Goal: Transaction & Acquisition: Purchase product/service

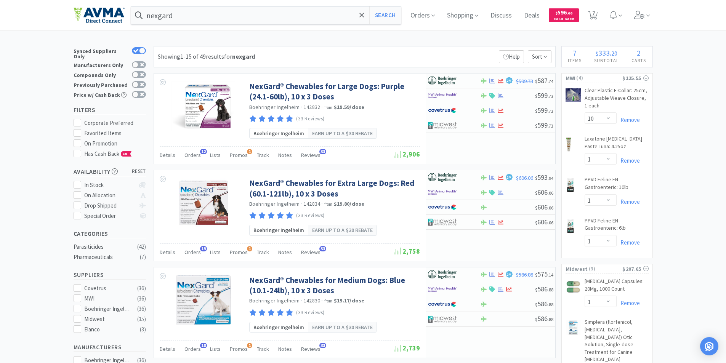
select select "10"
select select "1"
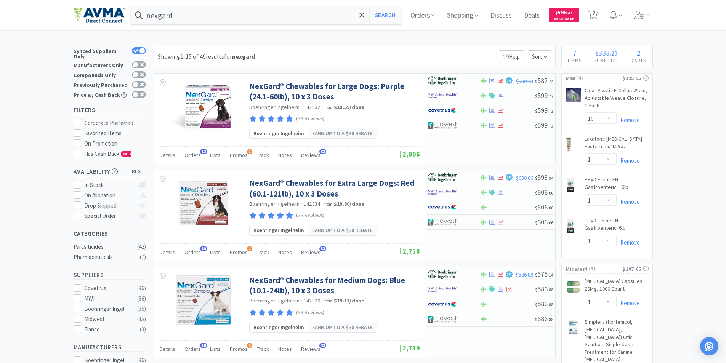
select select "1"
select select "4"
click at [595, 13] on span "7" at bounding box center [593, 13] width 3 height 30
select select "10"
select select "1"
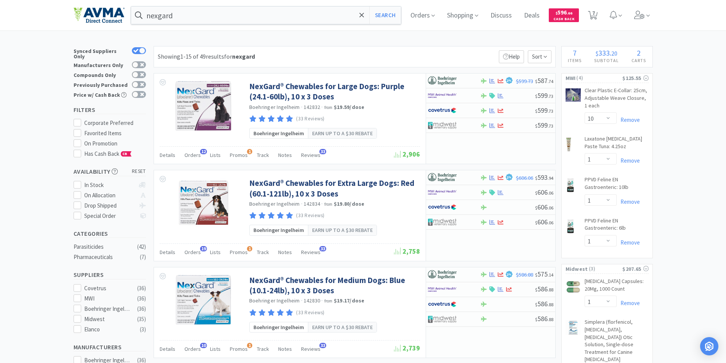
select select "1"
select select "4"
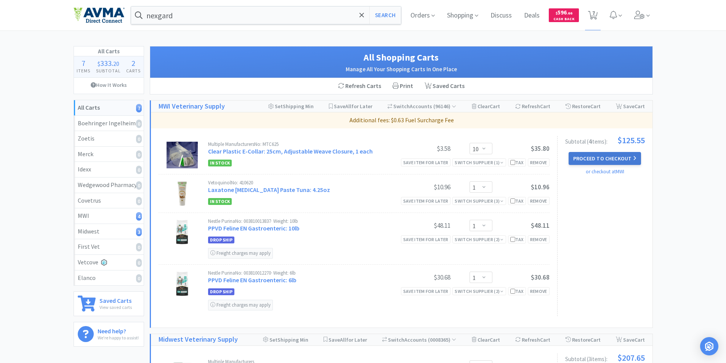
click at [590, 154] on button "Proceed to Checkout" at bounding box center [604, 158] width 72 height 13
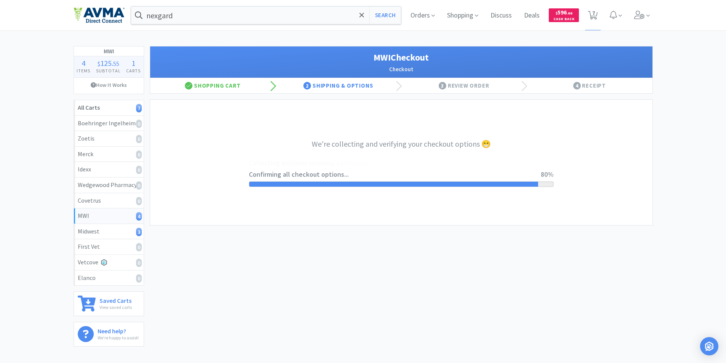
select select "STD_"
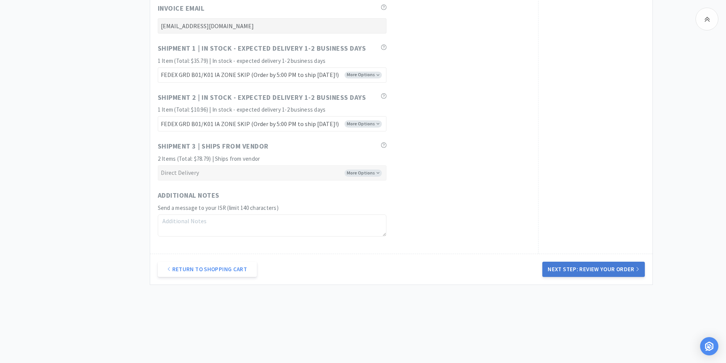
click at [589, 266] on button "Next Step: Review Your Order" at bounding box center [593, 269] width 102 height 15
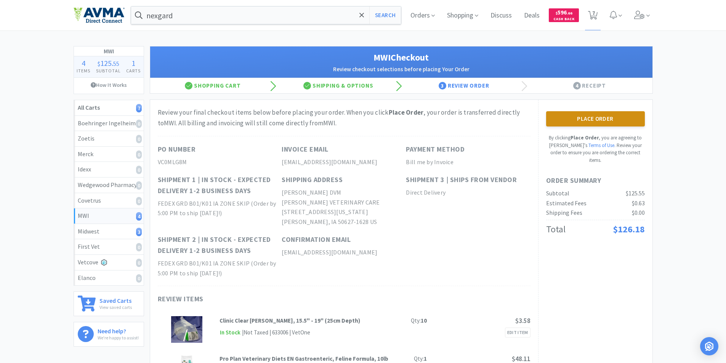
click at [583, 120] on button "Place Order" at bounding box center [595, 118] width 99 height 15
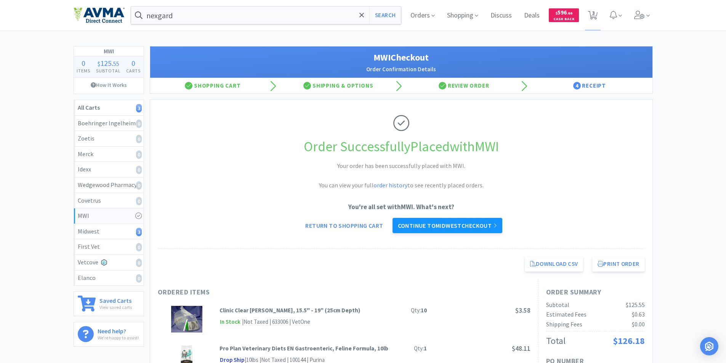
click at [435, 224] on link "Continue to Midwest checkout" at bounding box center [447, 225] width 110 height 15
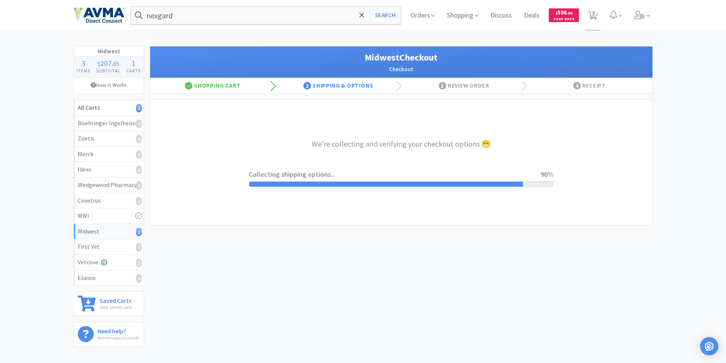
select select "0"
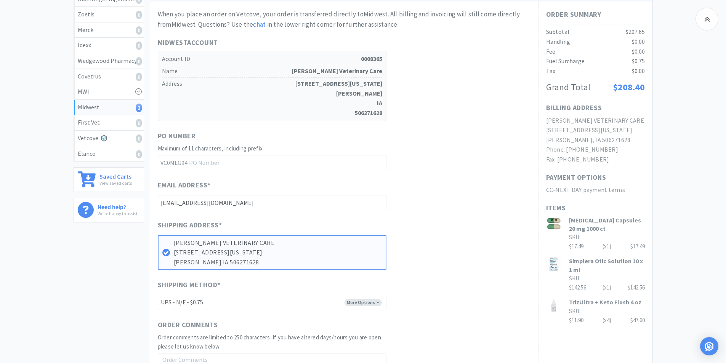
scroll to position [187, 0]
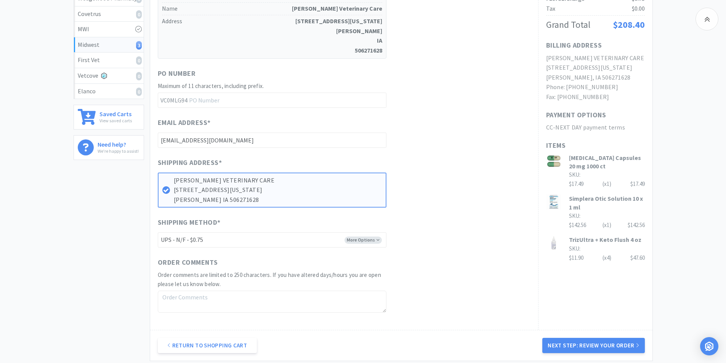
click at [586, 344] on button "Next Step: Review Your Order" at bounding box center [593, 345] width 102 height 15
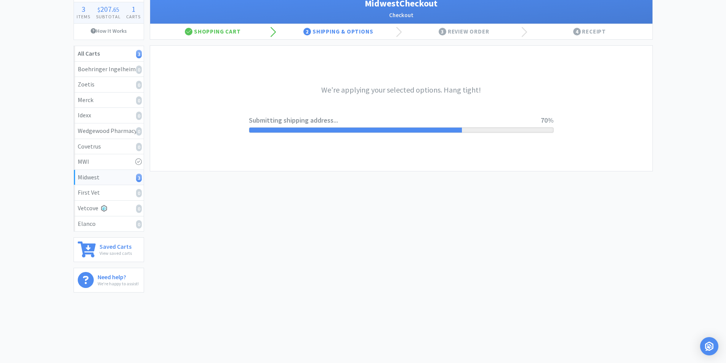
scroll to position [0, 0]
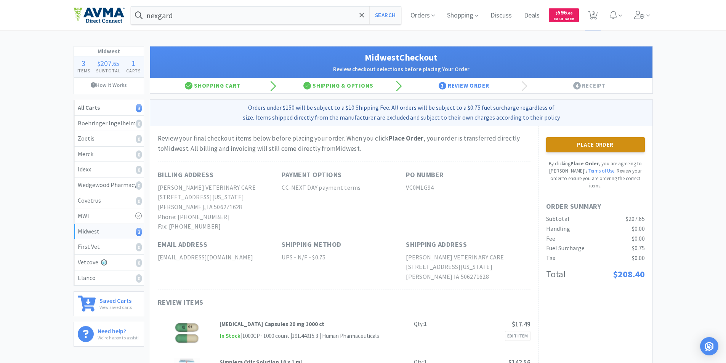
click at [588, 142] on button "Place Order" at bounding box center [595, 144] width 99 height 15
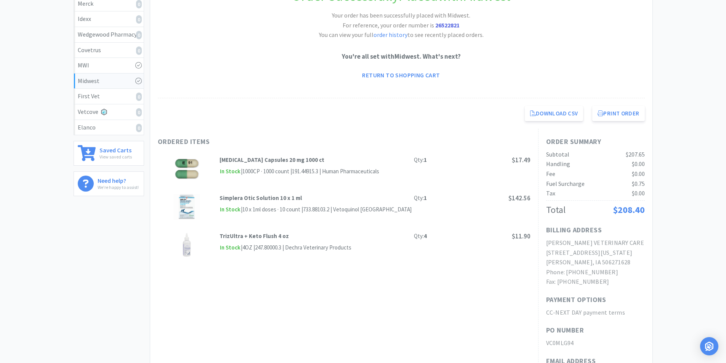
scroll to position [36, 0]
